Goal: Information Seeking & Learning: Learn about a topic

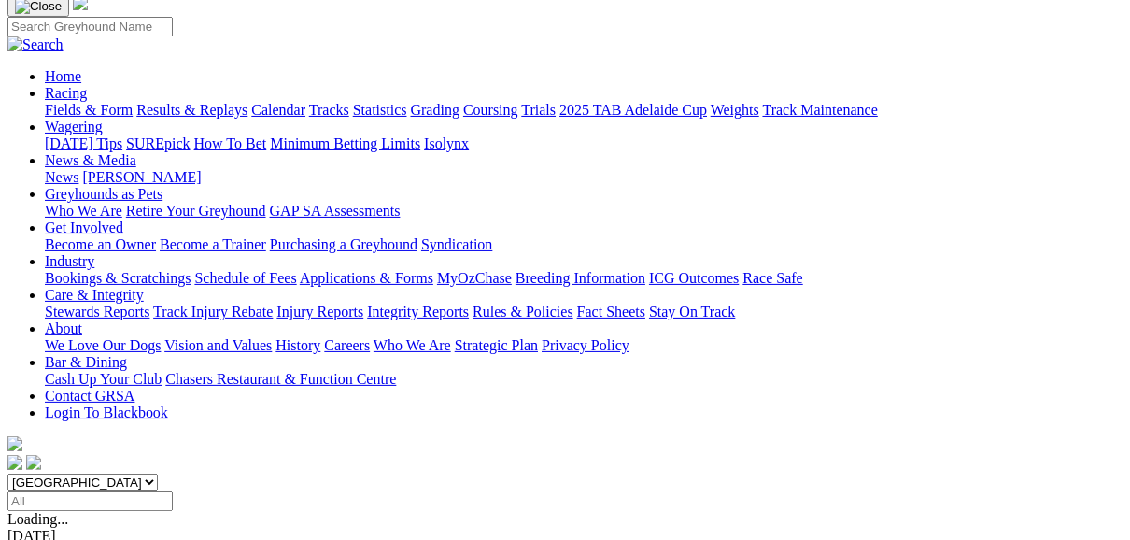
scroll to position [149, 0]
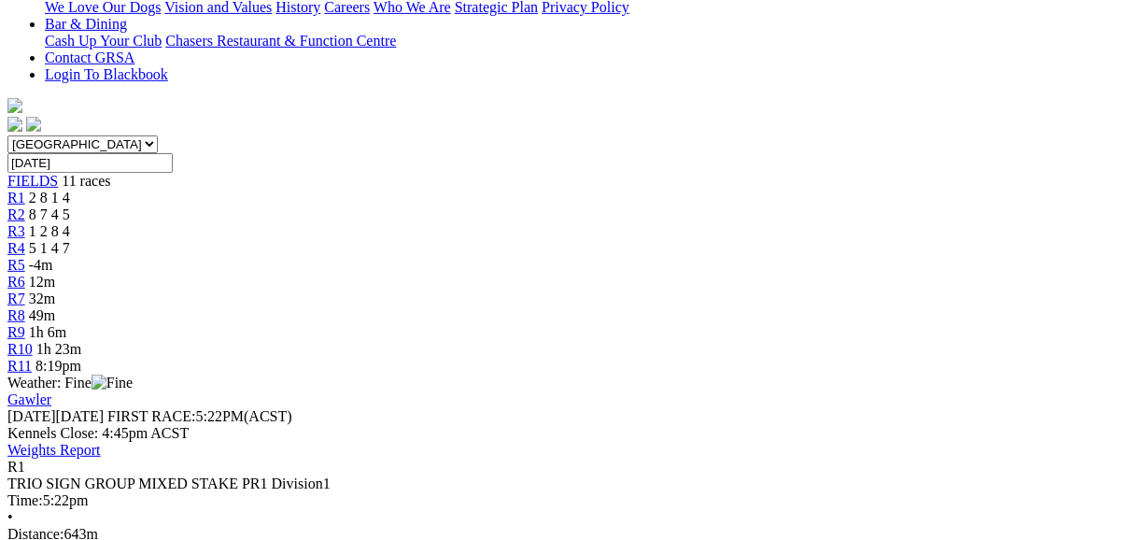
scroll to position [448, 0]
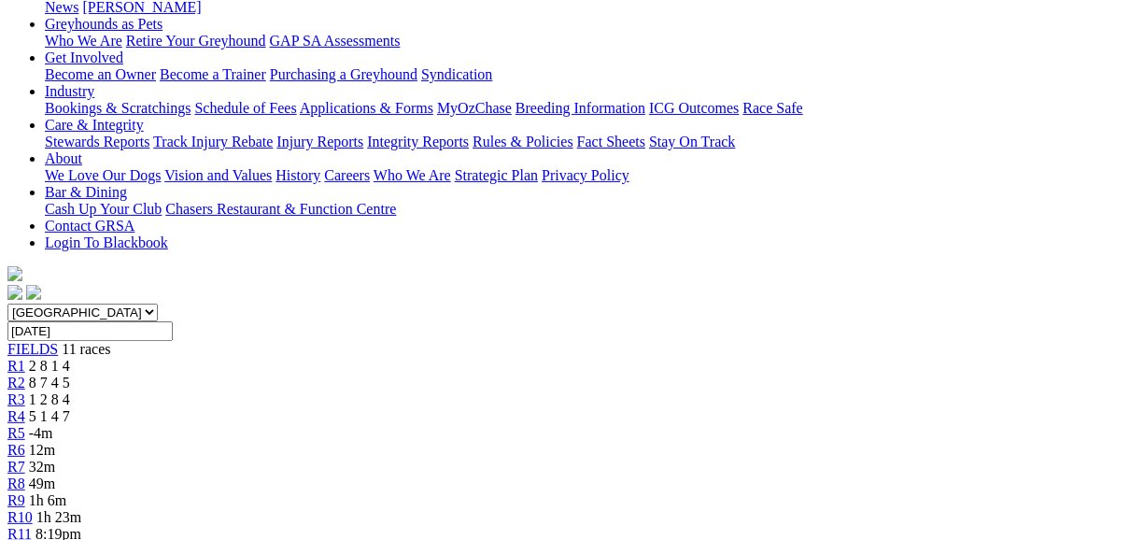
scroll to position [224, 0]
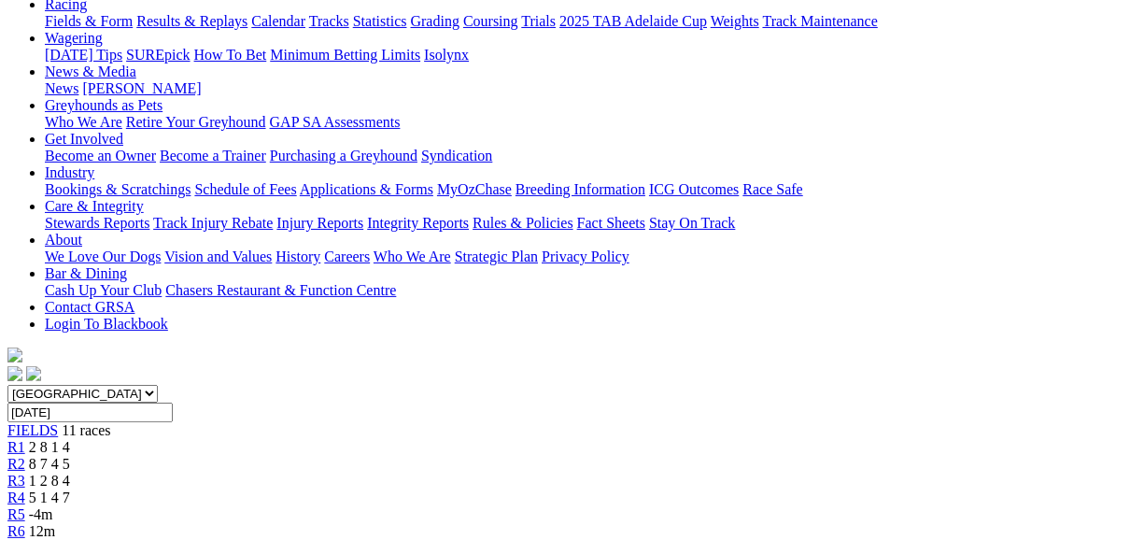
click at [25, 456] on link "R2" at bounding box center [16, 464] width 18 height 16
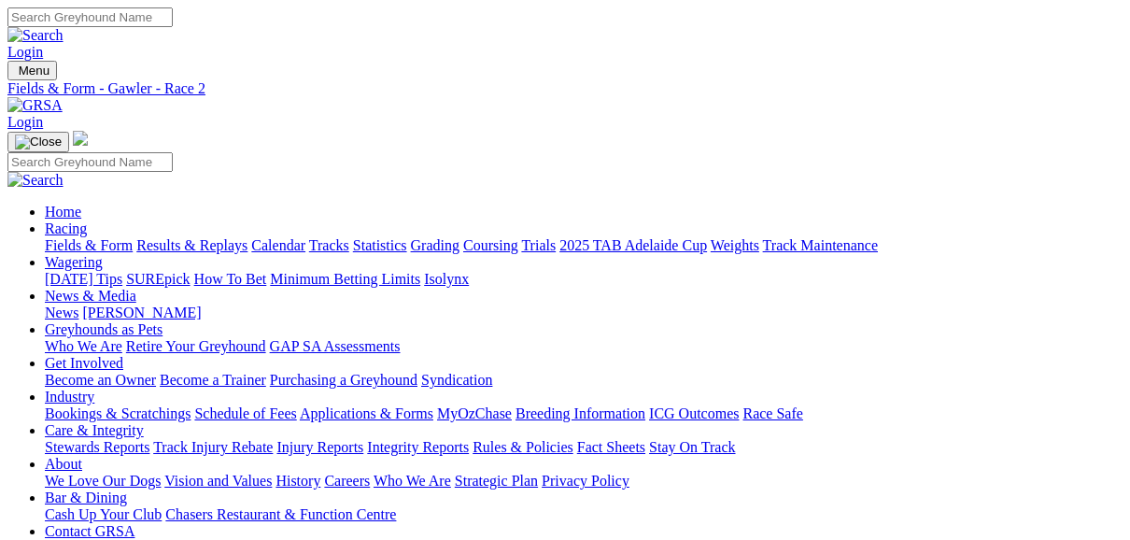
scroll to position [224, 0]
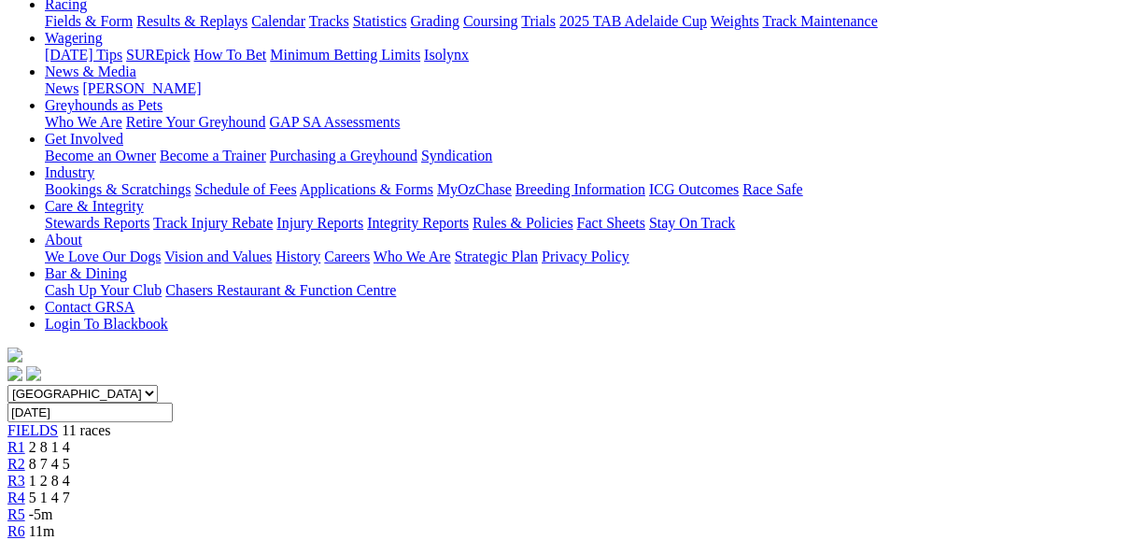
click at [25, 472] on span "R3" at bounding box center [16, 480] width 18 height 16
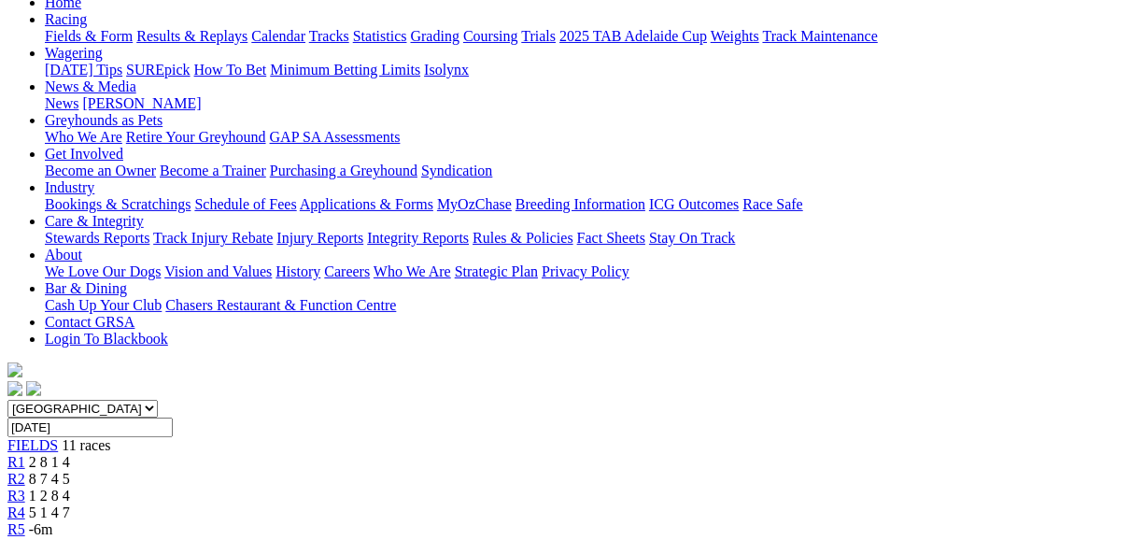
scroll to position [224, 0]
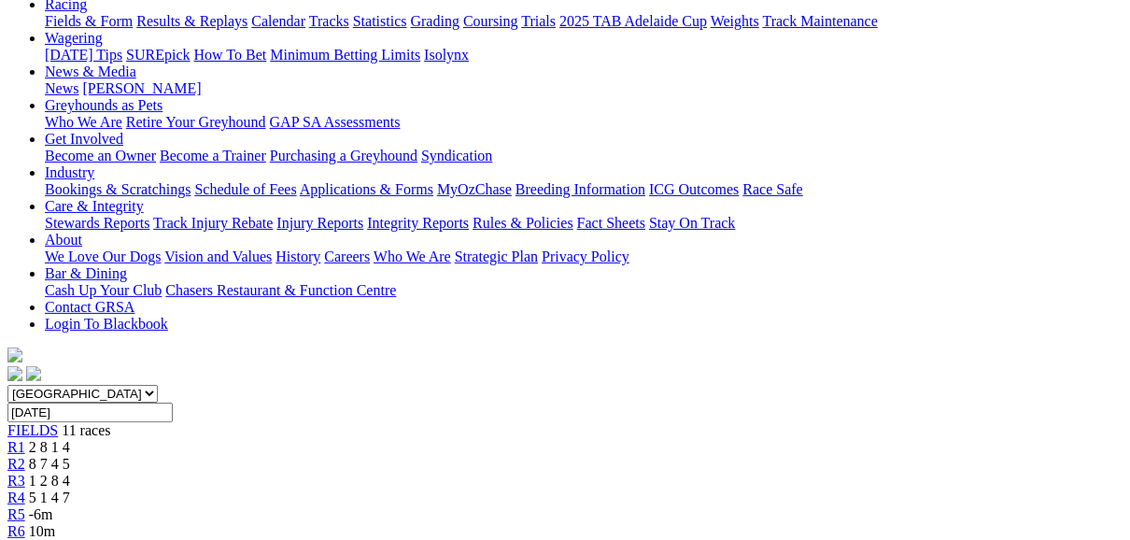
click at [25, 489] on span "R4" at bounding box center [16, 497] width 18 height 16
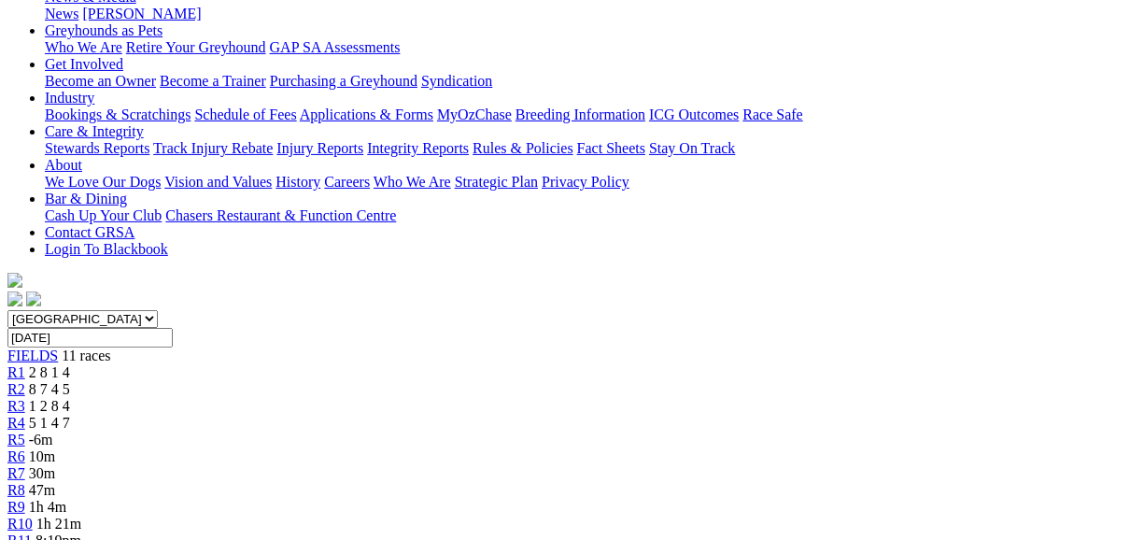
scroll to position [224, 0]
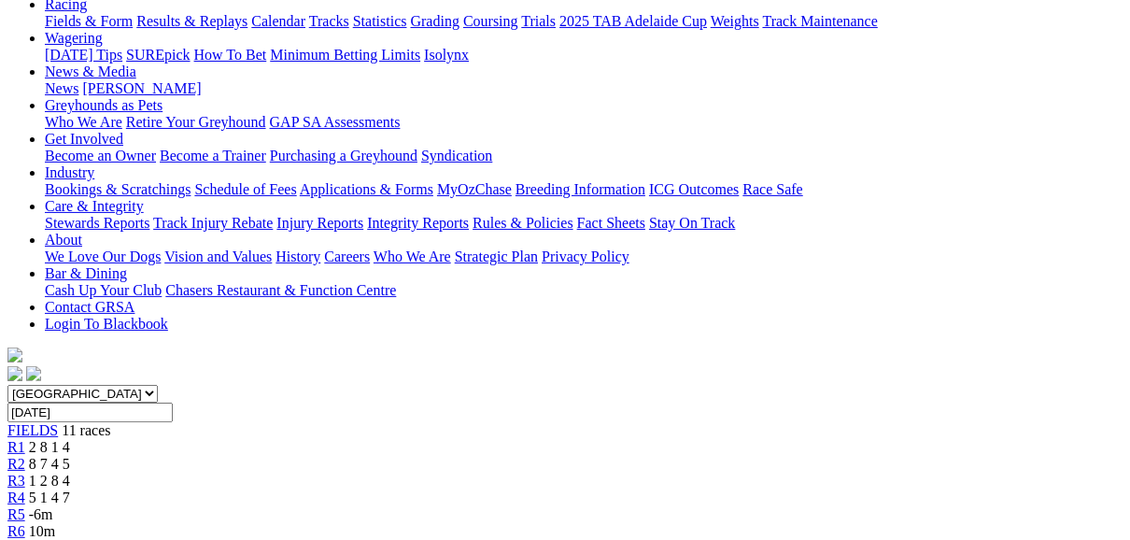
click at [25, 506] on span "R5" at bounding box center [16, 514] width 18 height 16
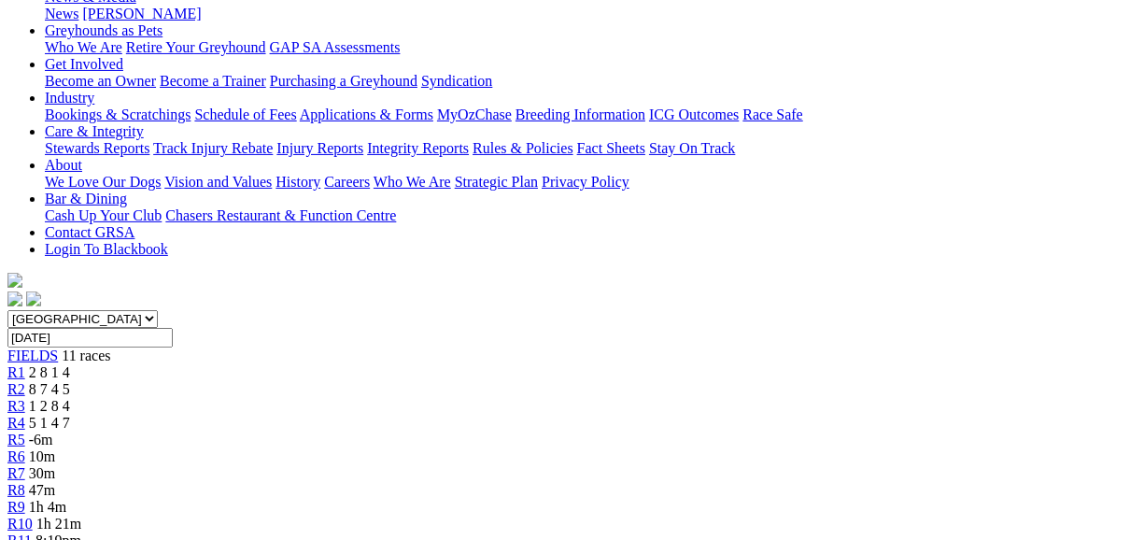
scroll to position [149, 0]
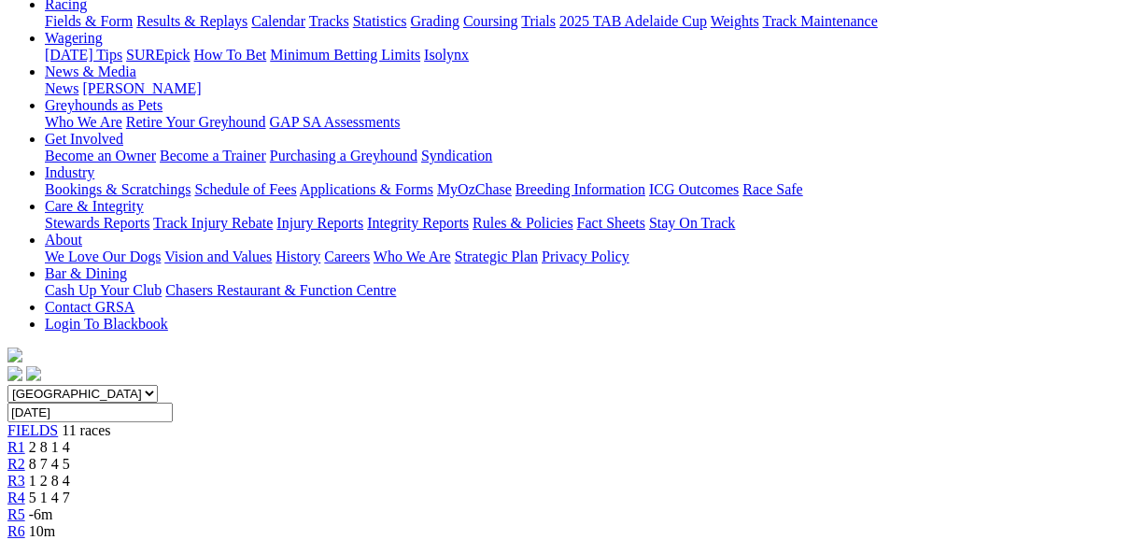
scroll to position [75, 0]
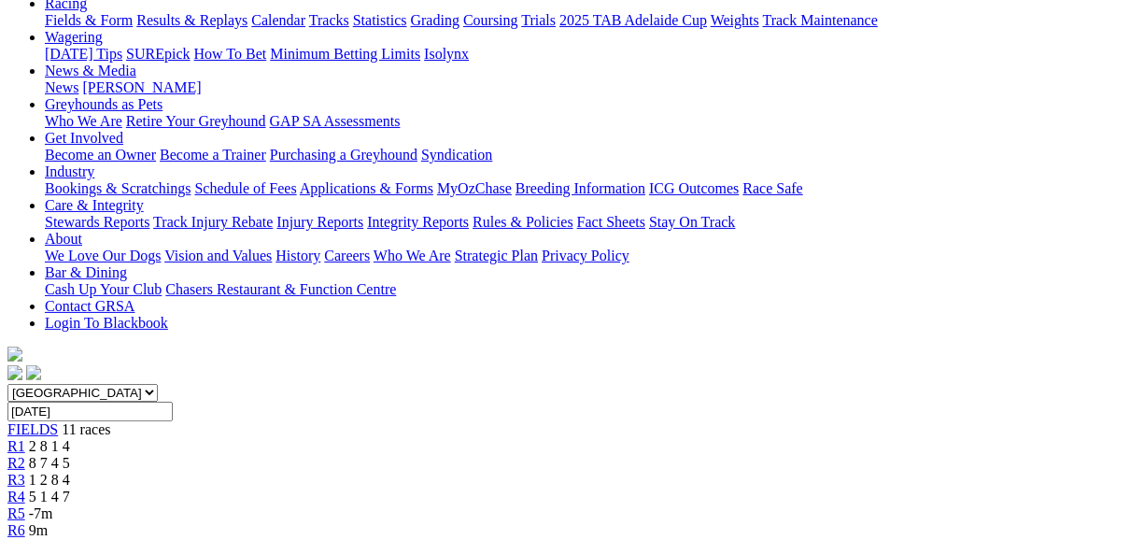
scroll to position [224, 0]
click at [25, 523] on span "R6" at bounding box center [16, 531] width 18 height 16
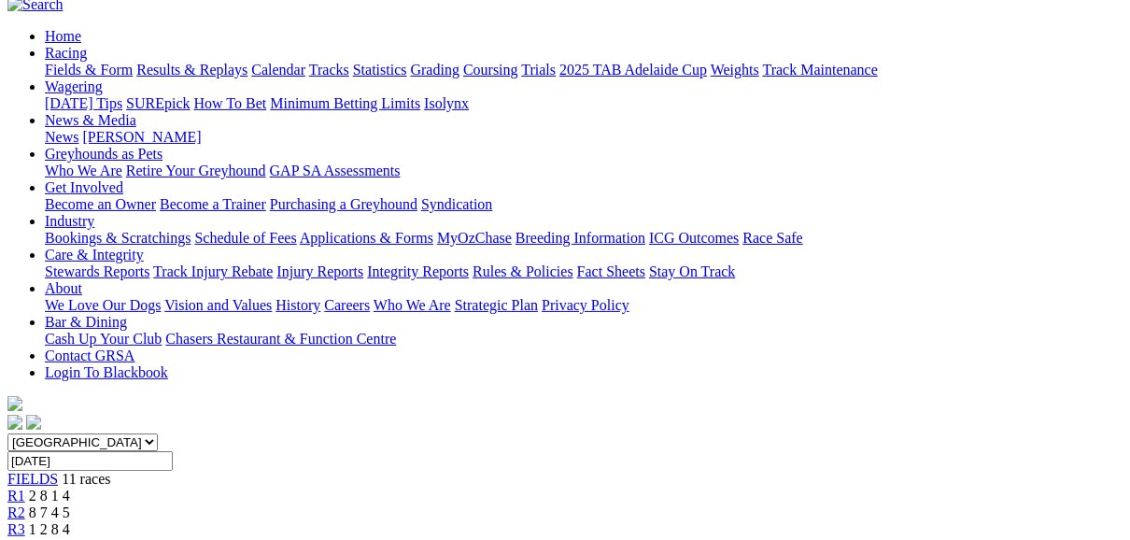
scroll to position [149, 0]
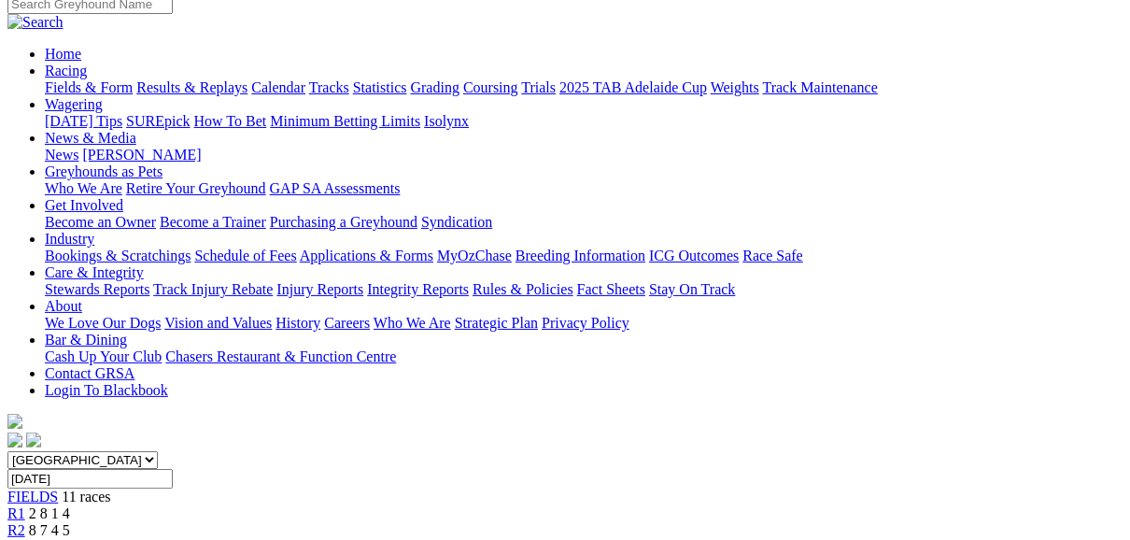
scroll to position [149, 0]
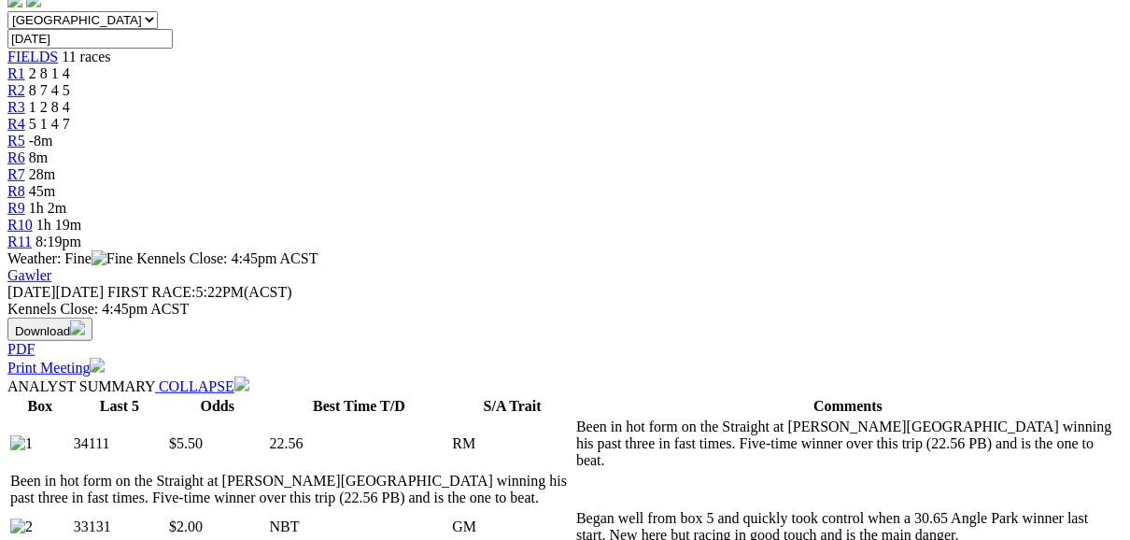
scroll to position [672, 0]
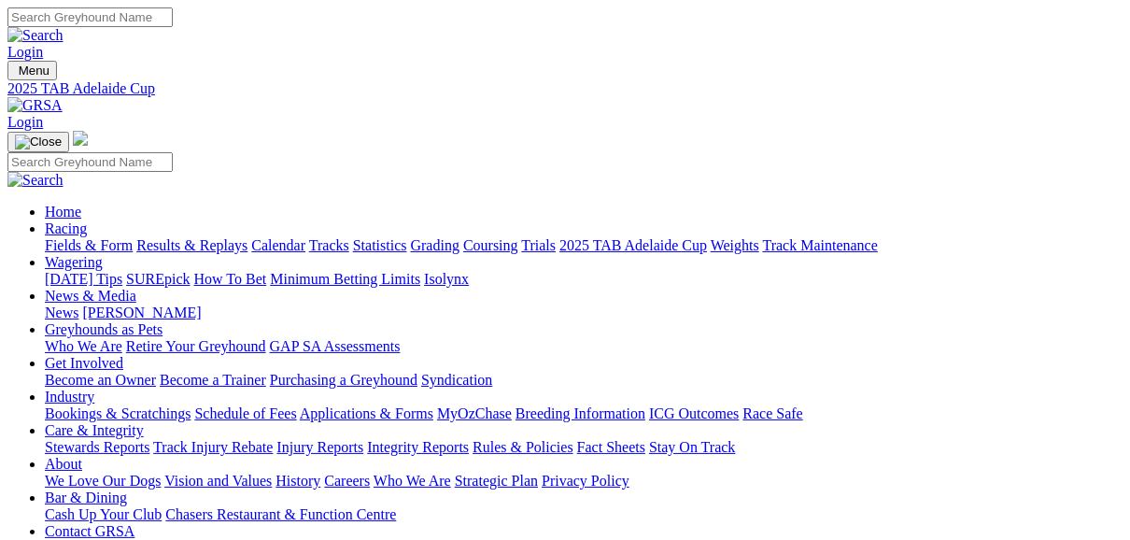
click at [210, 237] on link "Results & Replays" at bounding box center [191, 245] width 111 height 16
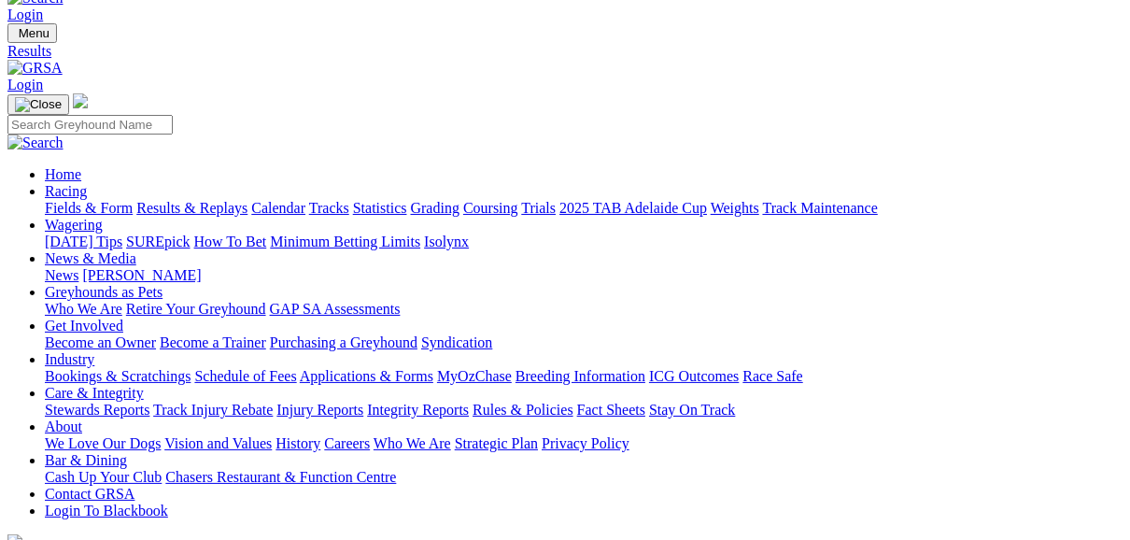
scroll to position [75, 0]
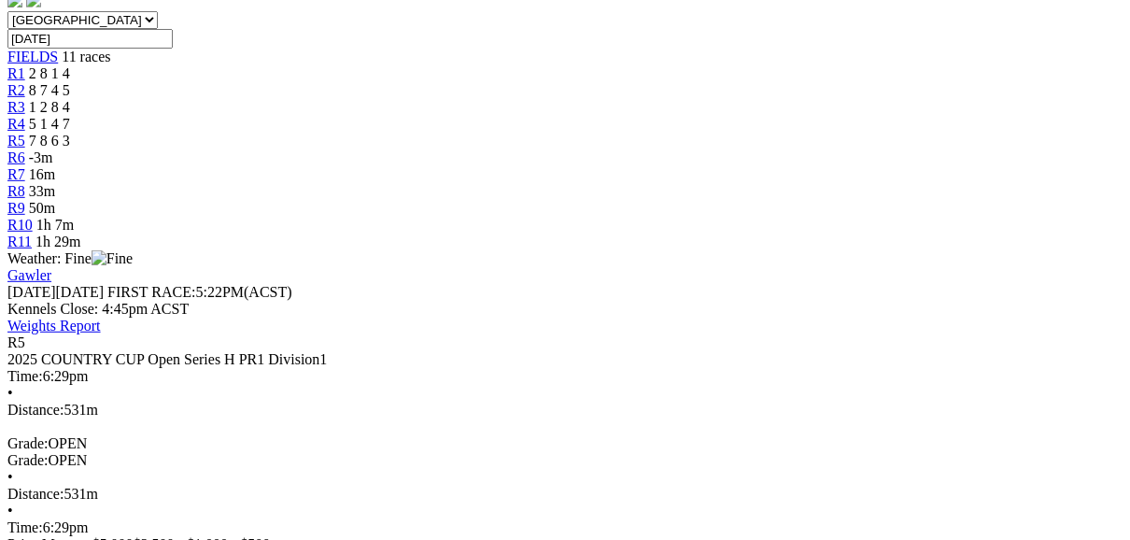
scroll to position [448, 0]
